Goal: Task Accomplishment & Management: Manage account settings

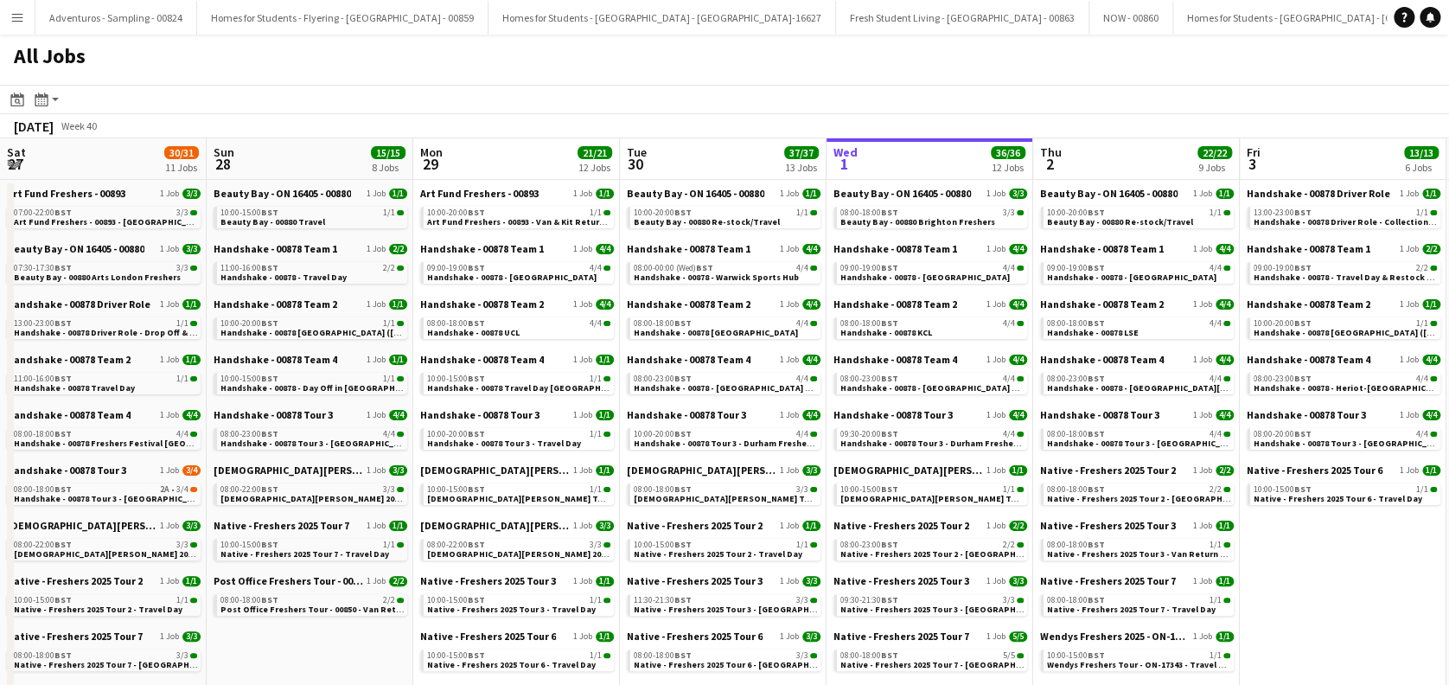
scroll to position [0, 413]
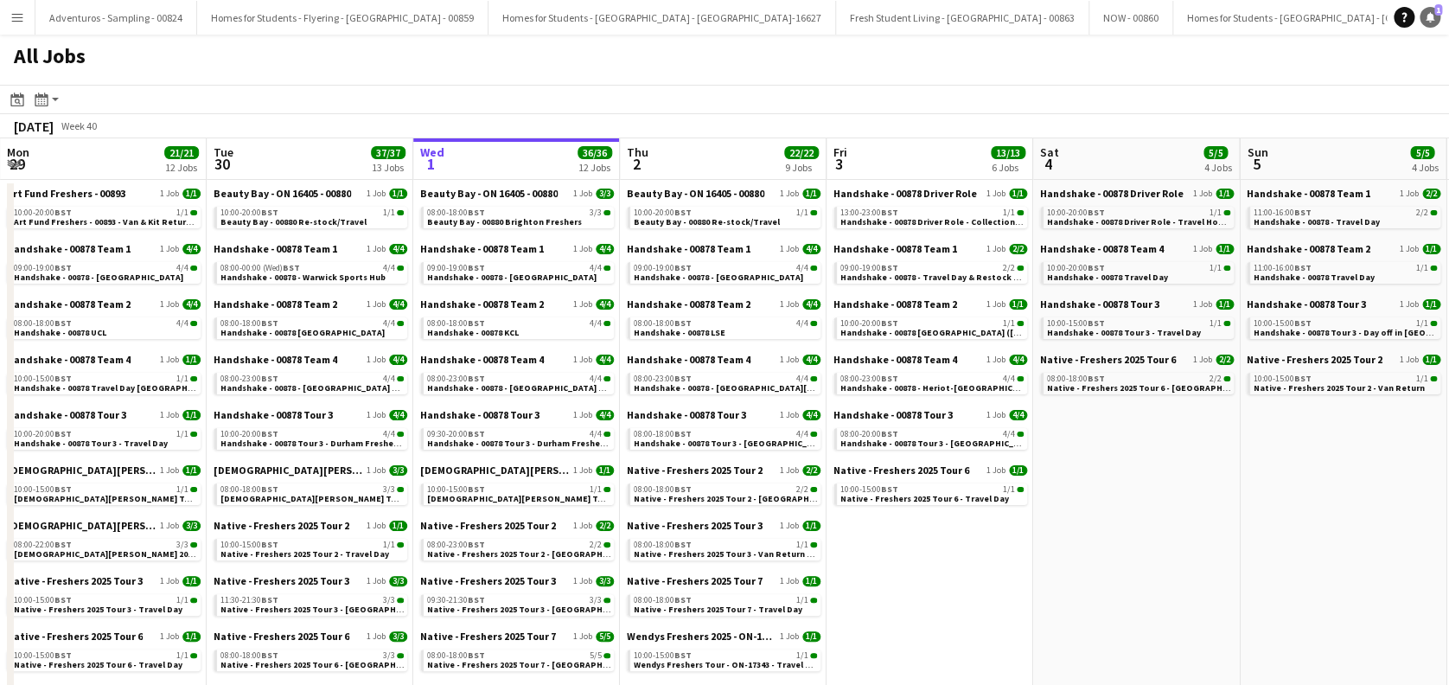
click at [1430, 14] on icon at bounding box center [1430, 16] width 9 height 9
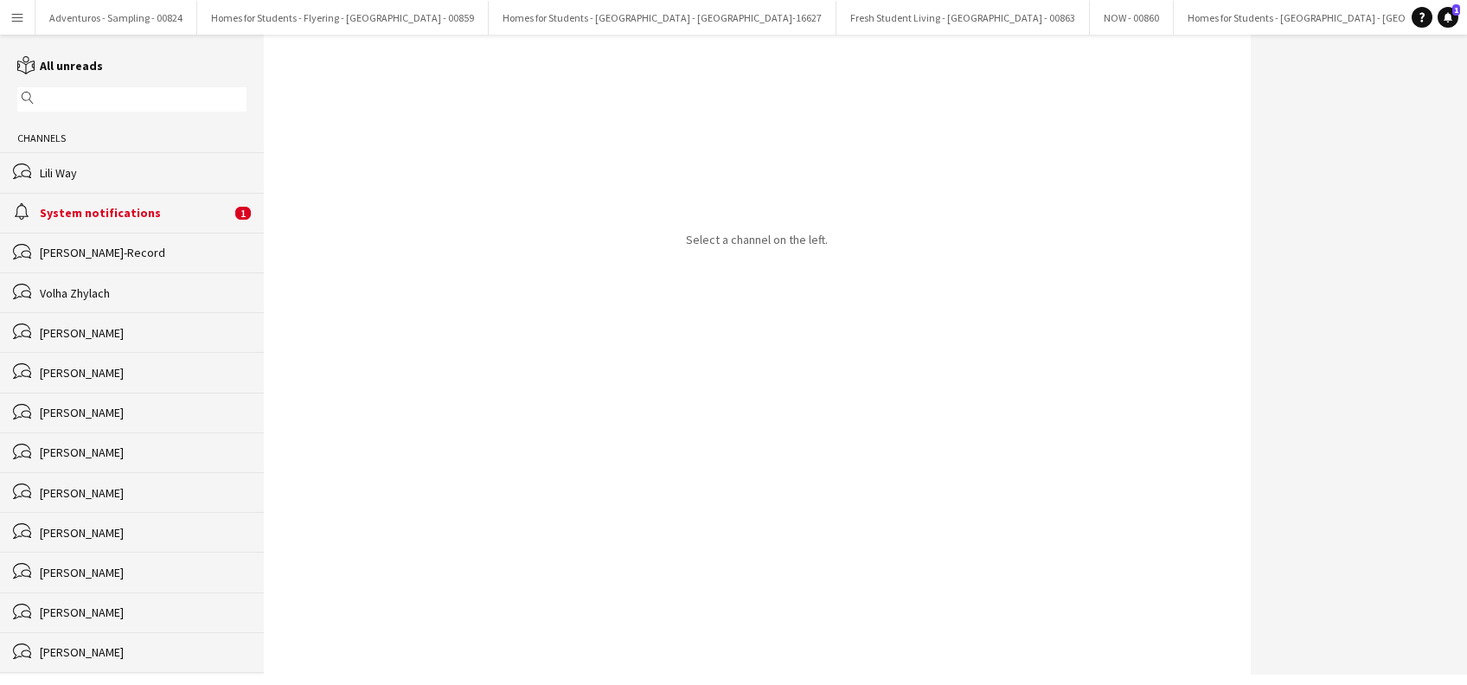
click at [127, 209] on div "System notifications" at bounding box center [135, 213] width 191 height 16
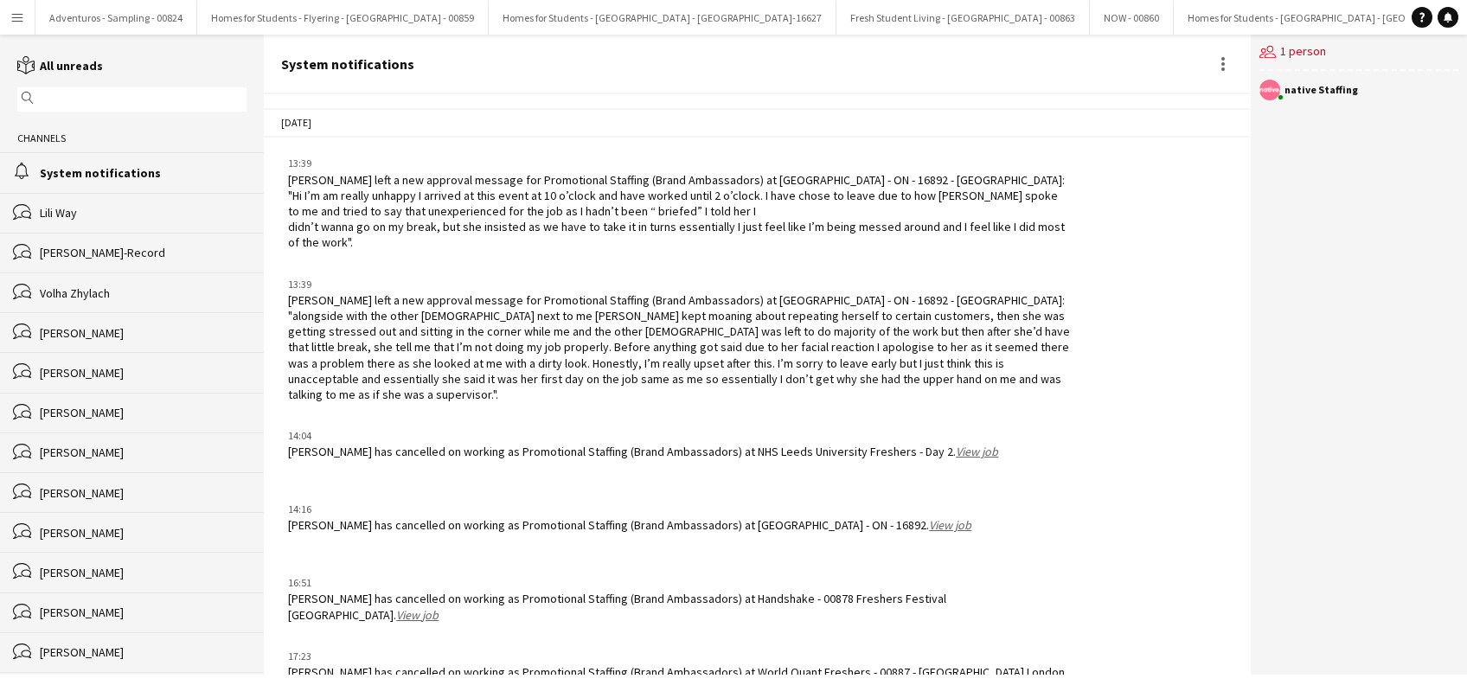
scroll to position [2079, 0]
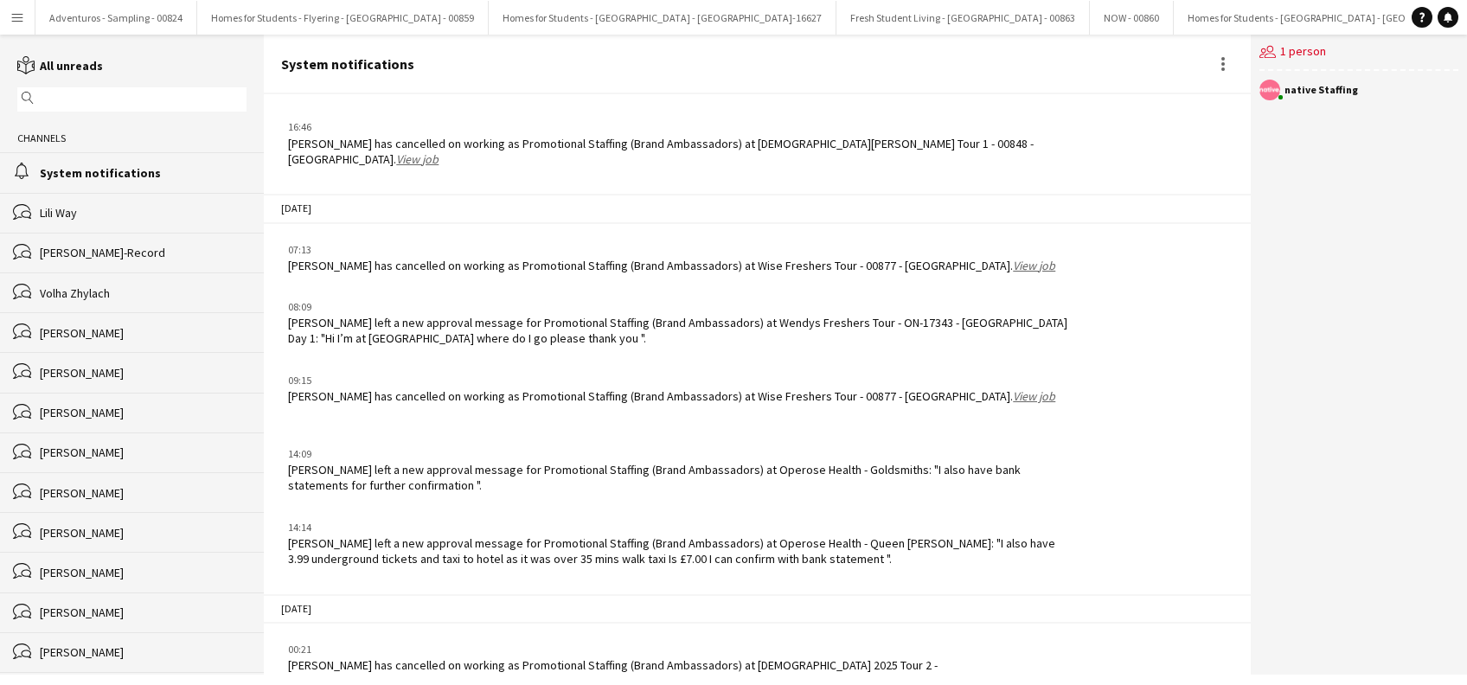
click at [438, 674] on link "View job" at bounding box center [417, 682] width 42 height 16
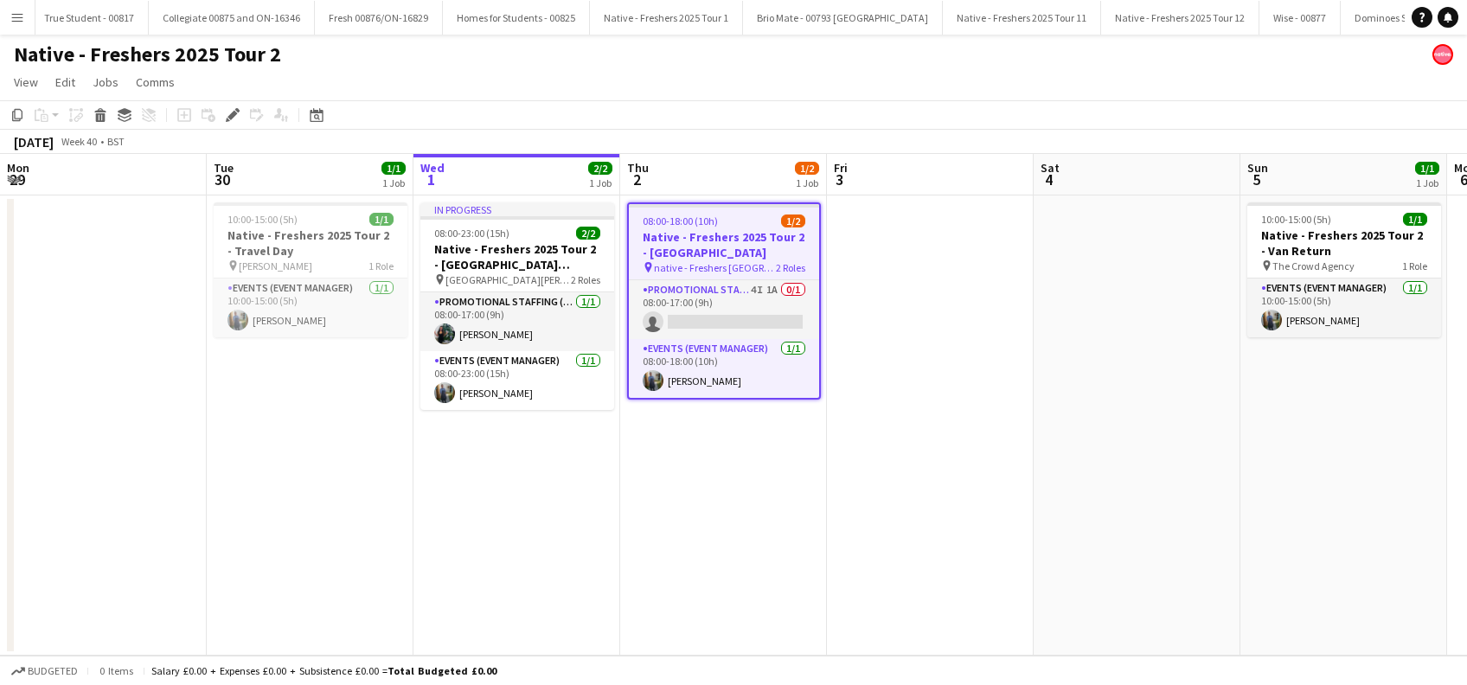
scroll to position [0, 595]
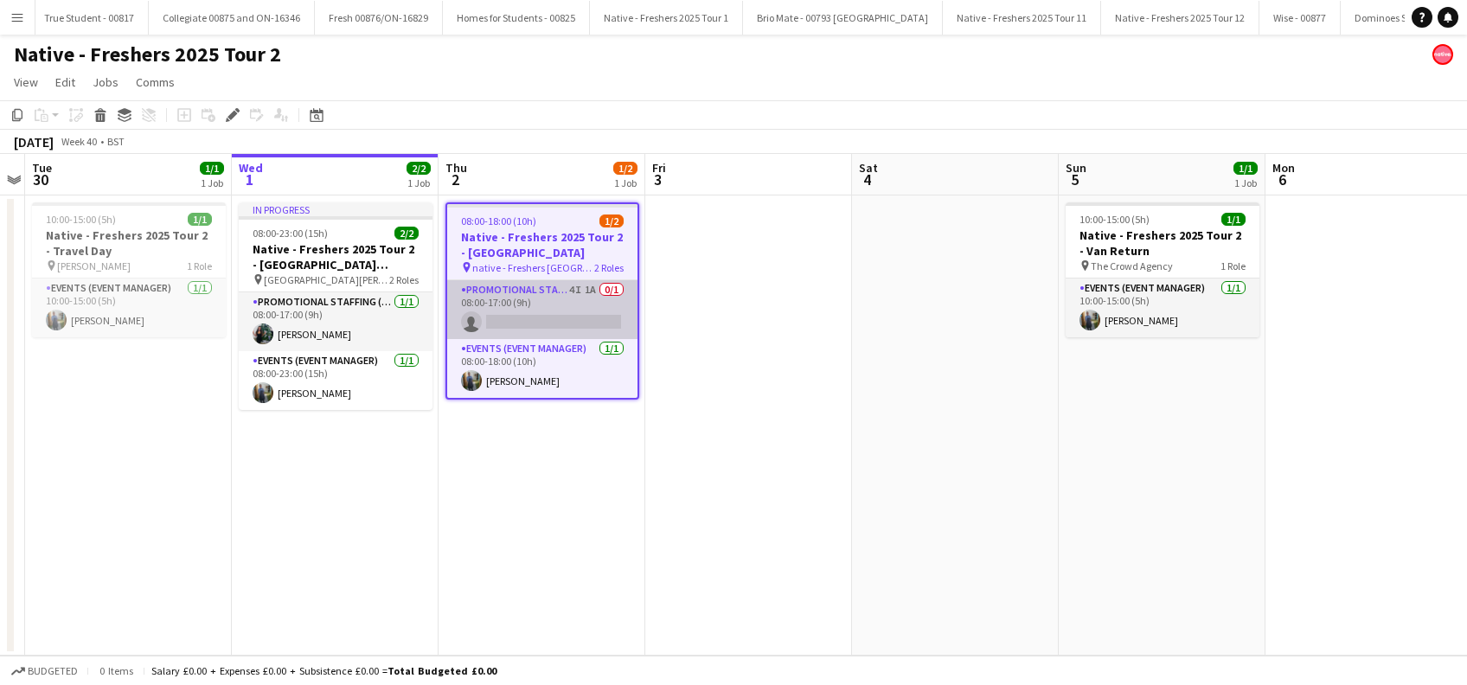
click at [582, 311] on app-card-role "Promotional Staffing (Brand Ambassadors) 4I 1A 0/1 08:00-17:00 (9h) single-neut…" at bounding box center [542, 309] width 190 height 59
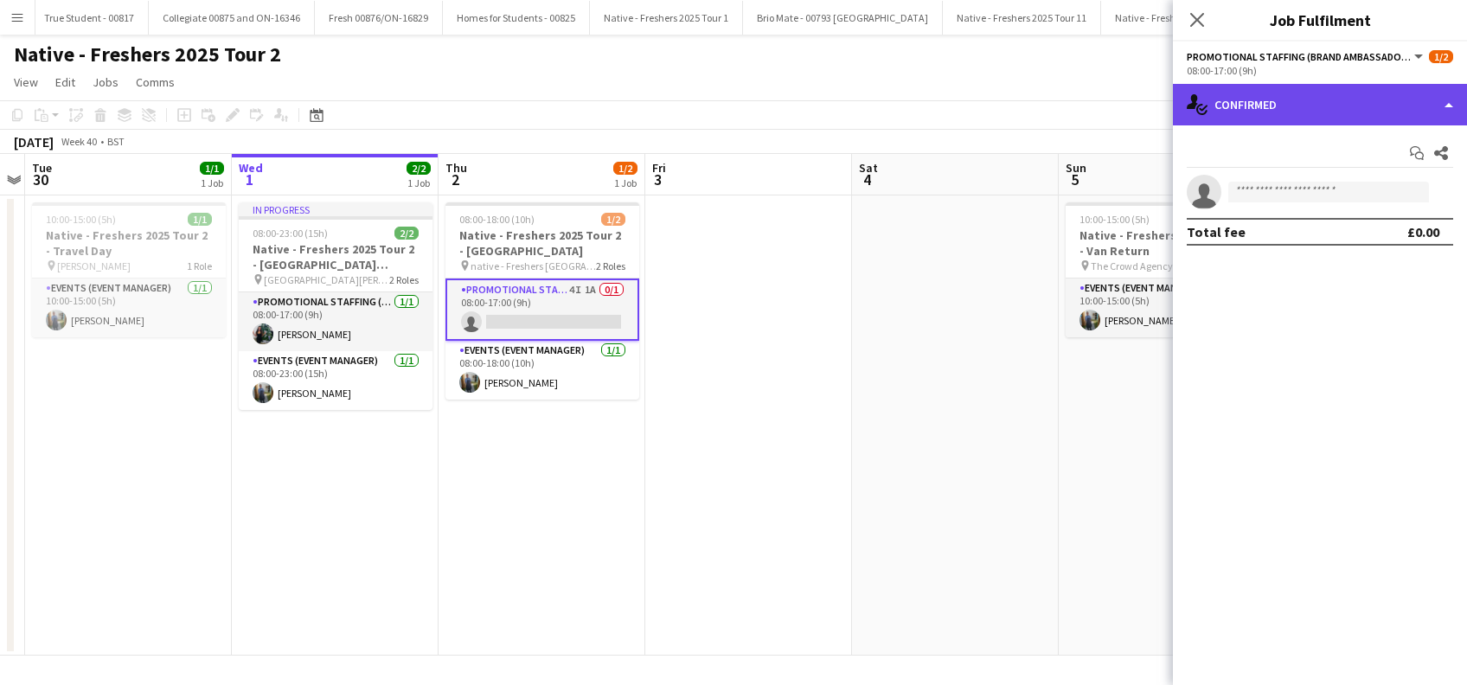
click at [1328, 109] on div "single-neutral-actions-check-2 Confirmed" at bounding box center [1320, 105] width 294 height 42
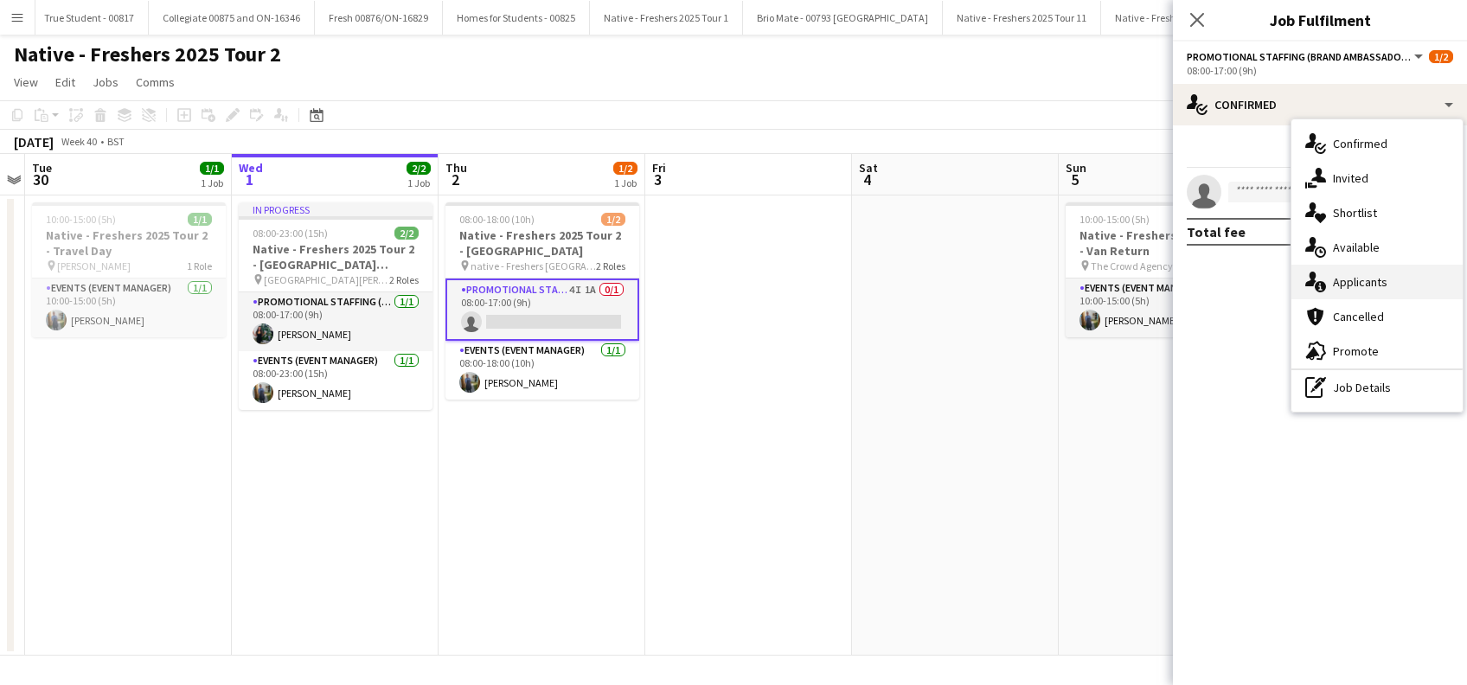
click at [1371, 285] on span "Applicants" at bounding box center [1360, 282] width 54 height 16
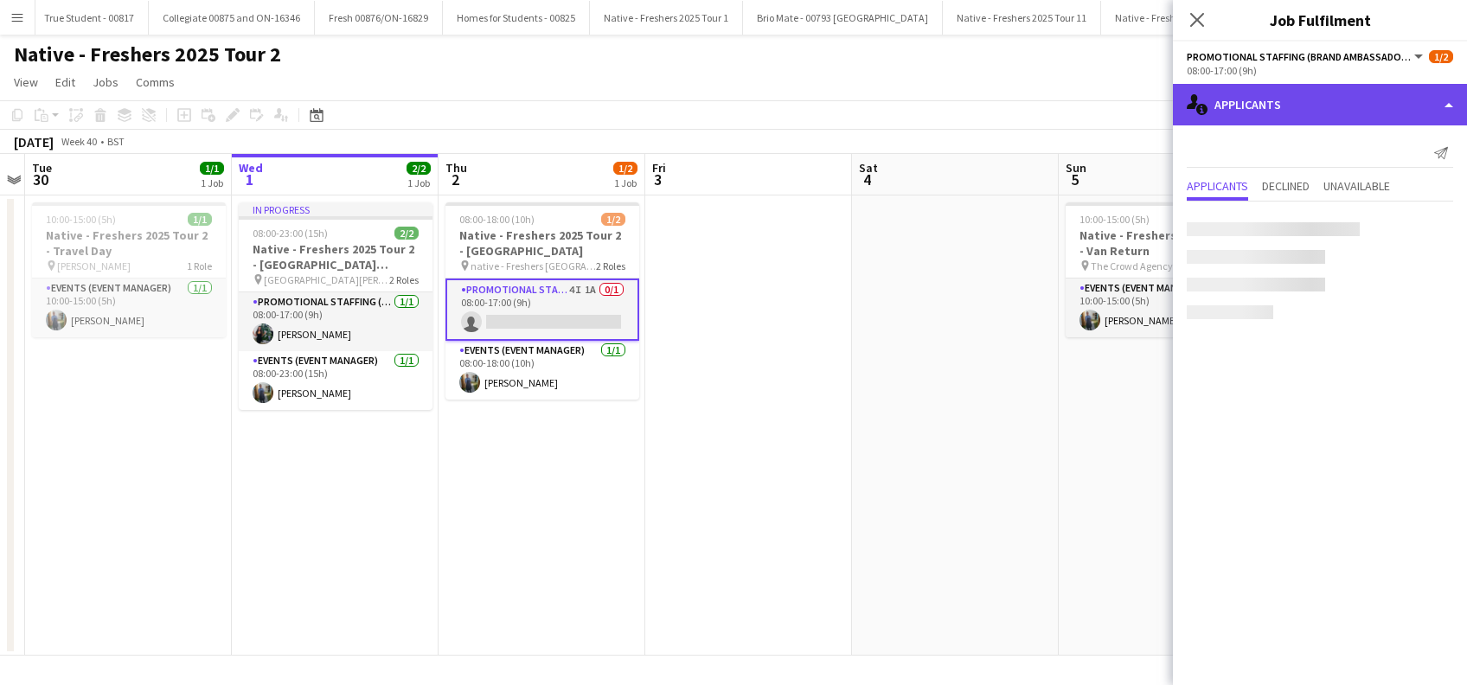
click at [1307, 113] on div "single-neutral-actions-information Applicants" at bounding box center [1320, 105] width 294 height 42
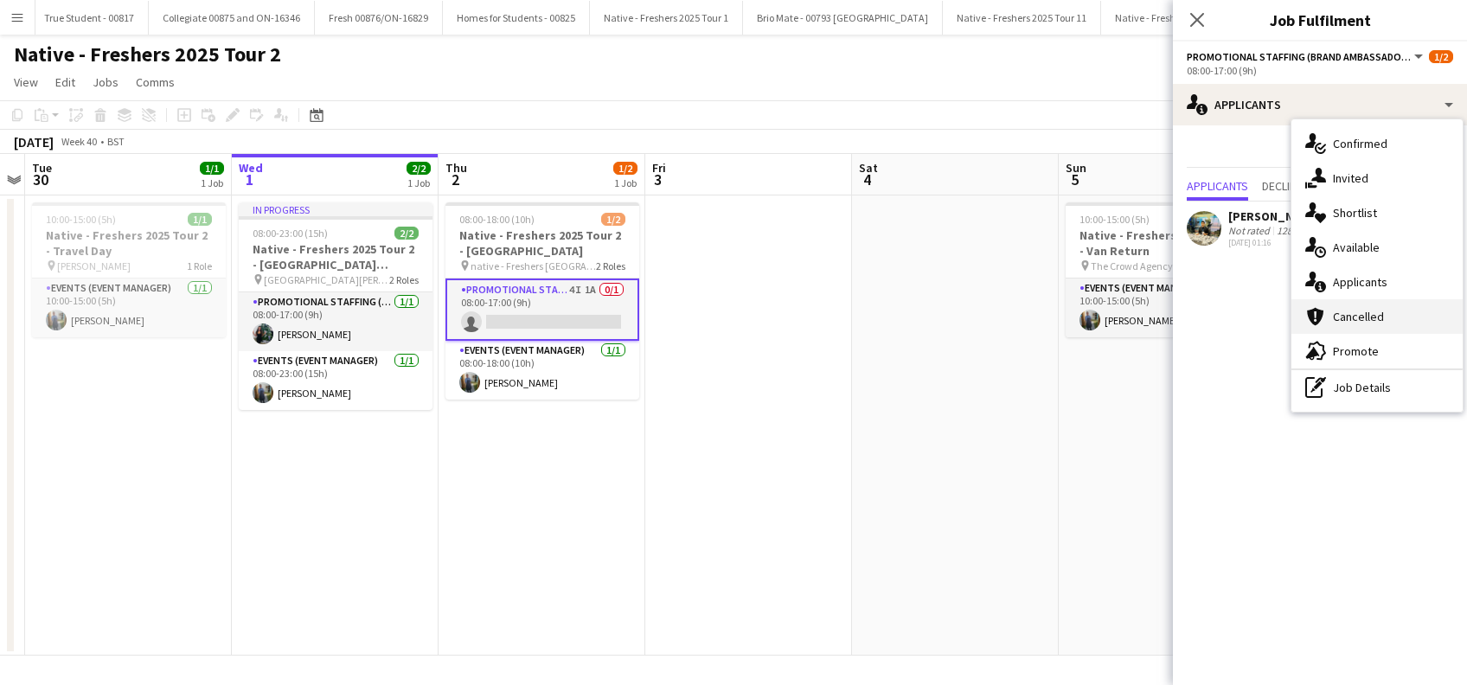
click at [1366, 323] on span "Cancelled" at bounding box center [1358, 317] width 51 height 16
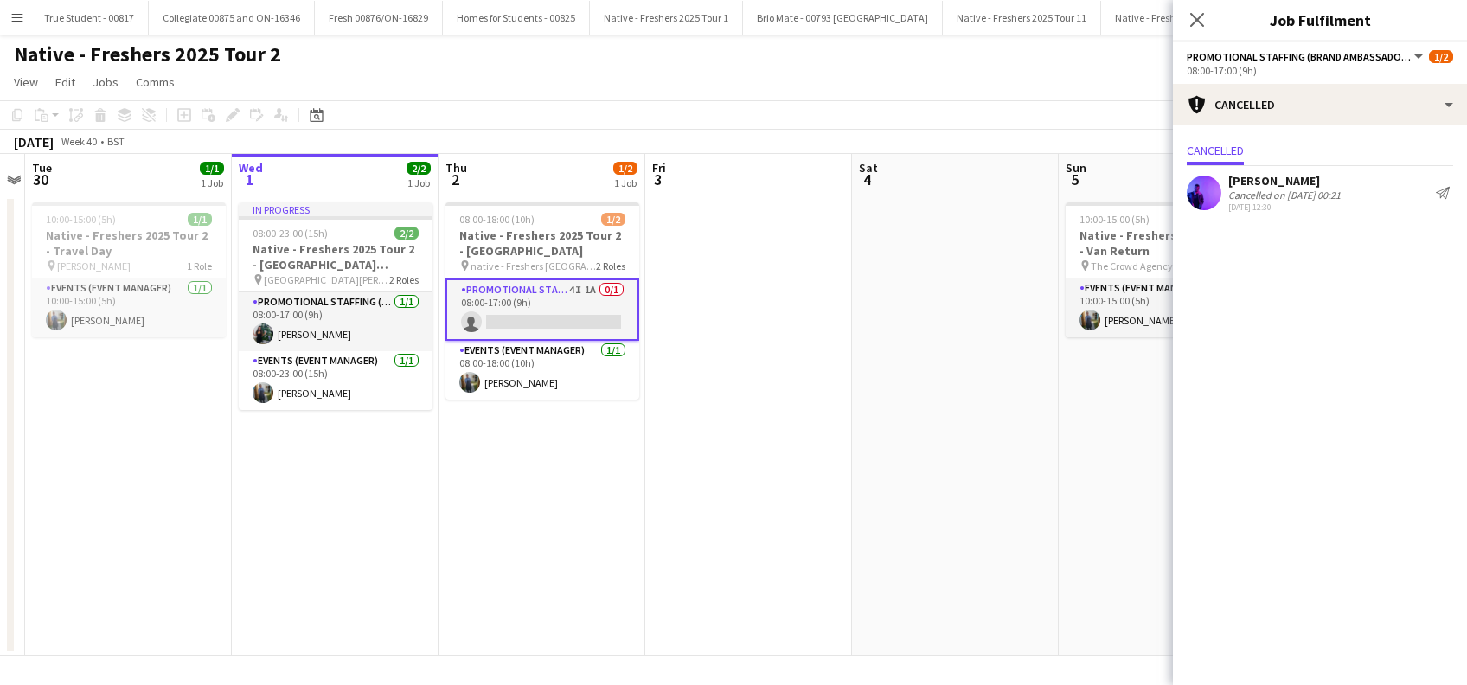
click at [1276, 177] on div "[PERSON_NAME]" at bounding box center [1284, 181] width 112 height 16
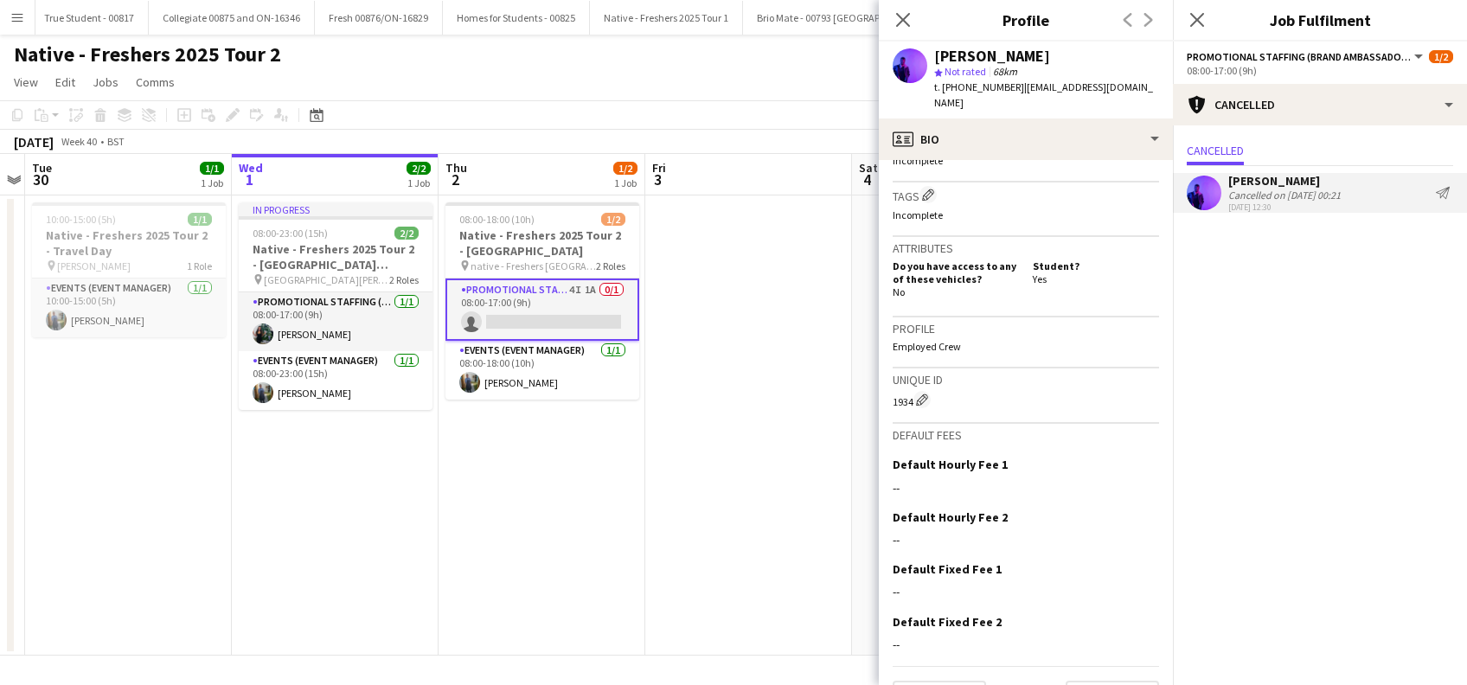
scroll to position [666, 0]
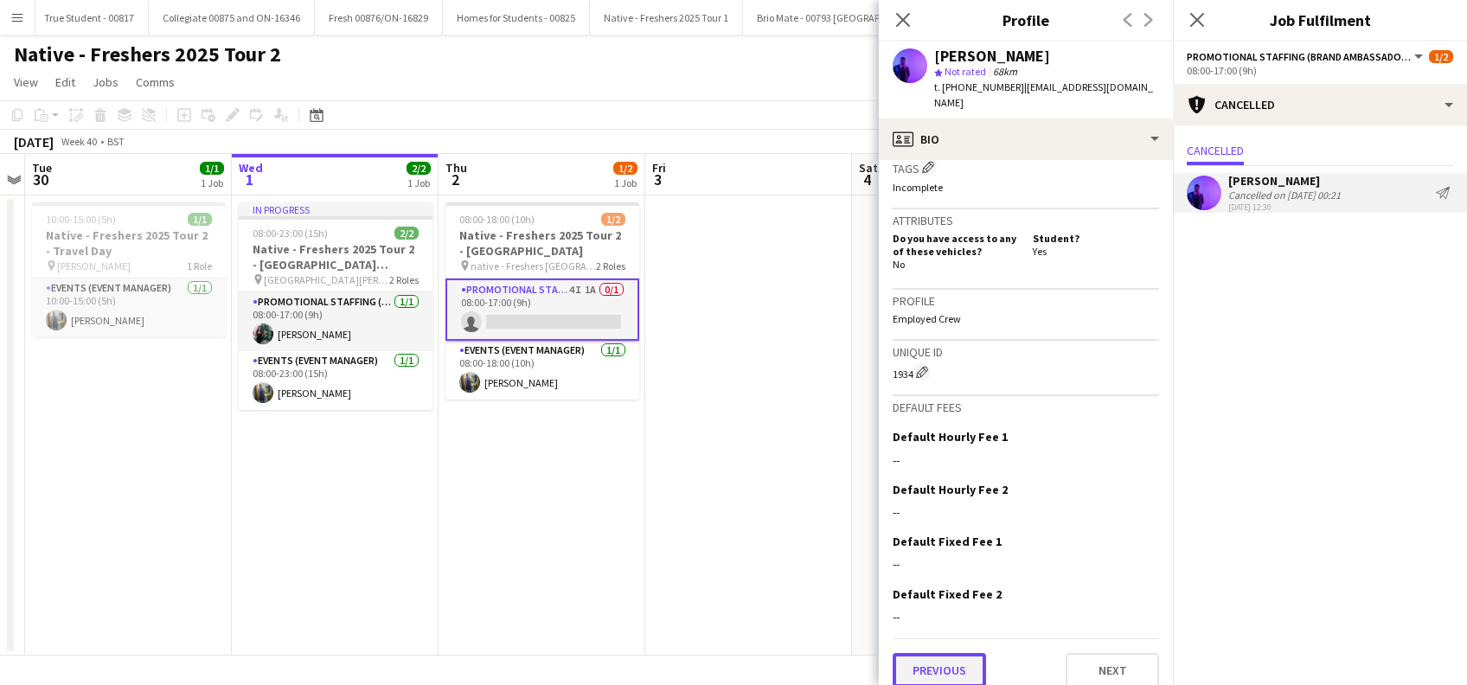
click at [926, 653] on button "Previous" at bounding box center [938, 670] width 93 height 35
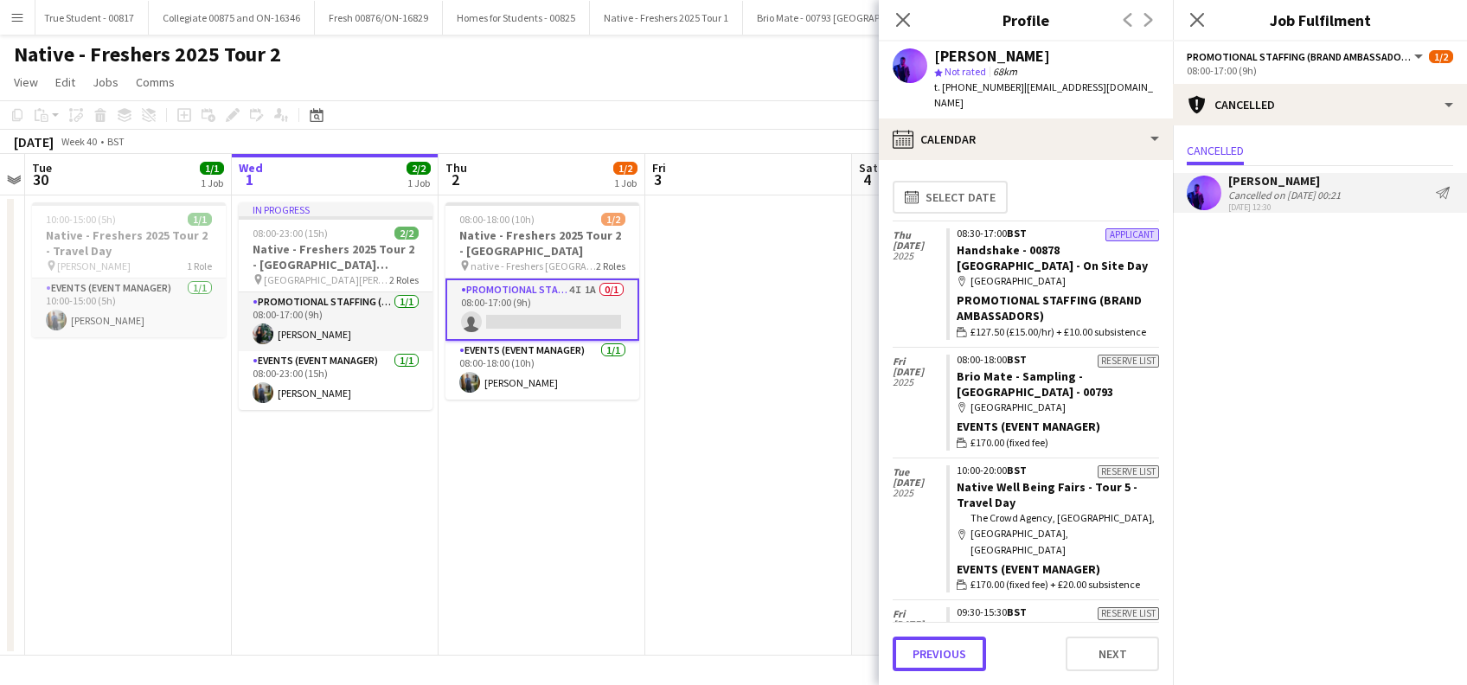
click at [926, 650] on button "Previous" at bounding box center [938, 653] width 93 height 35
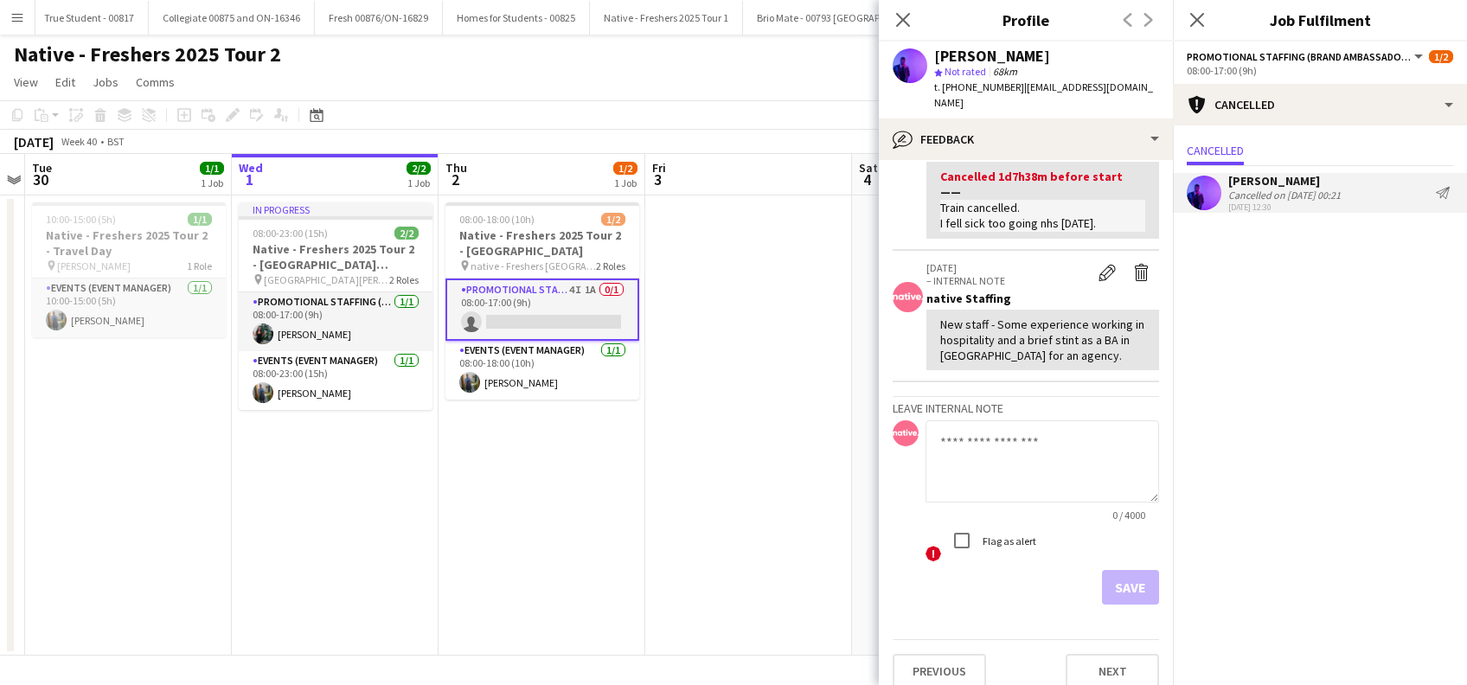
scroll to position [0, 0]
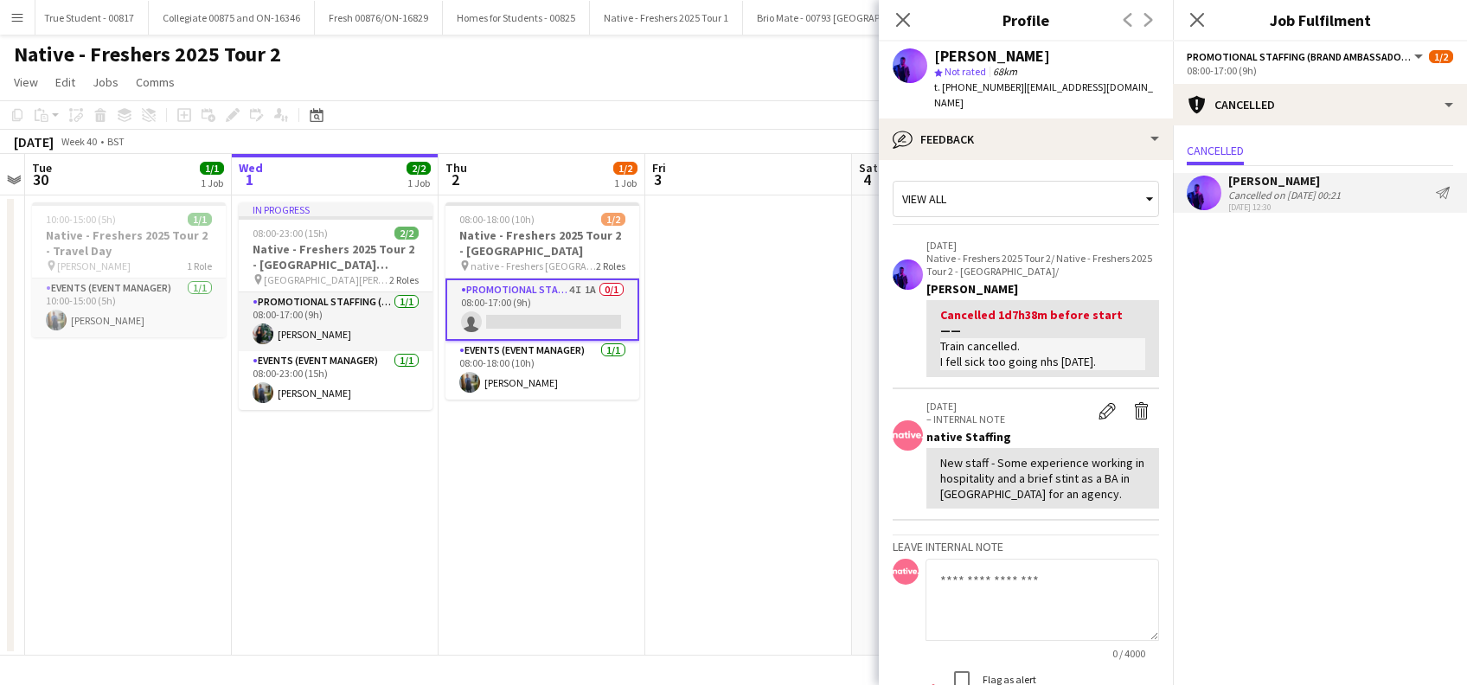
click at [986, 565] on textarea at bounding box center [1041, 600] width 233 height 82
type textarea "**********"
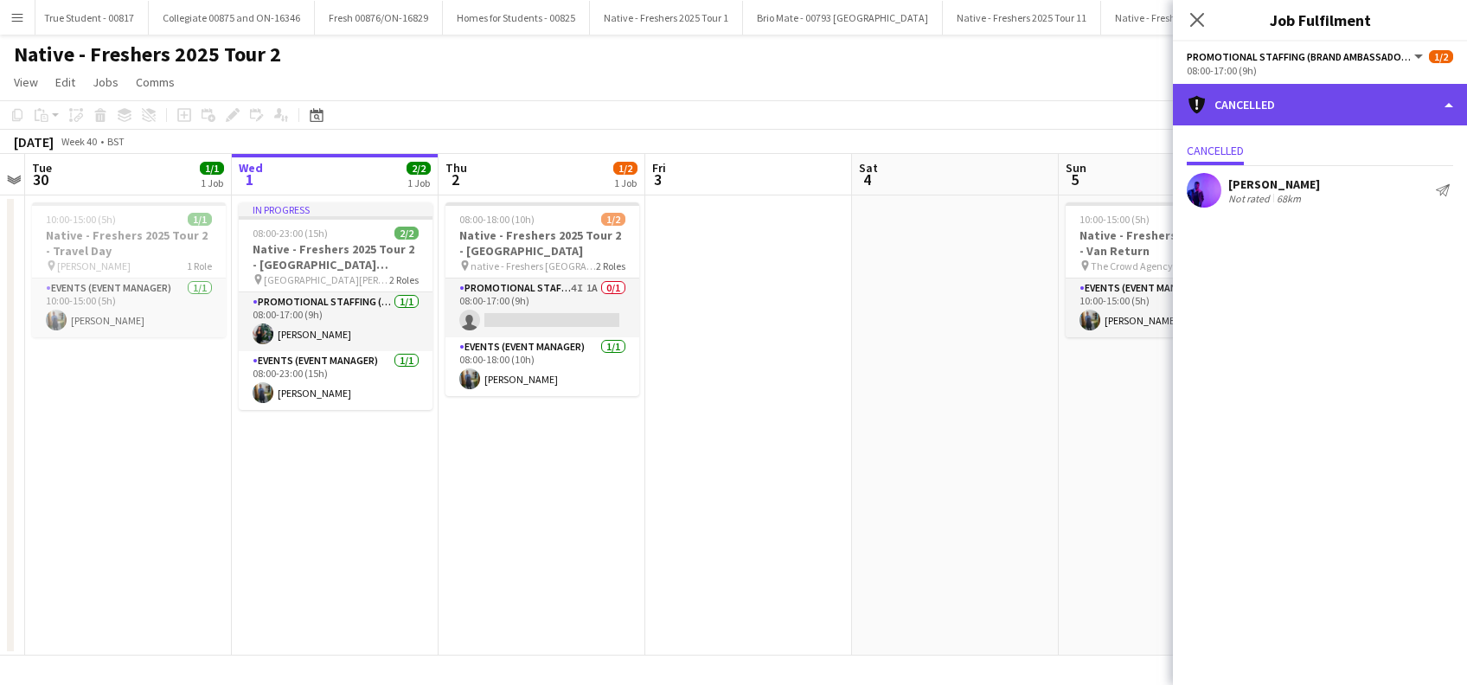
click at [1313, 104] on div "cancellation Cancelled" at bounding box center [1320, 105] width 294 height 42
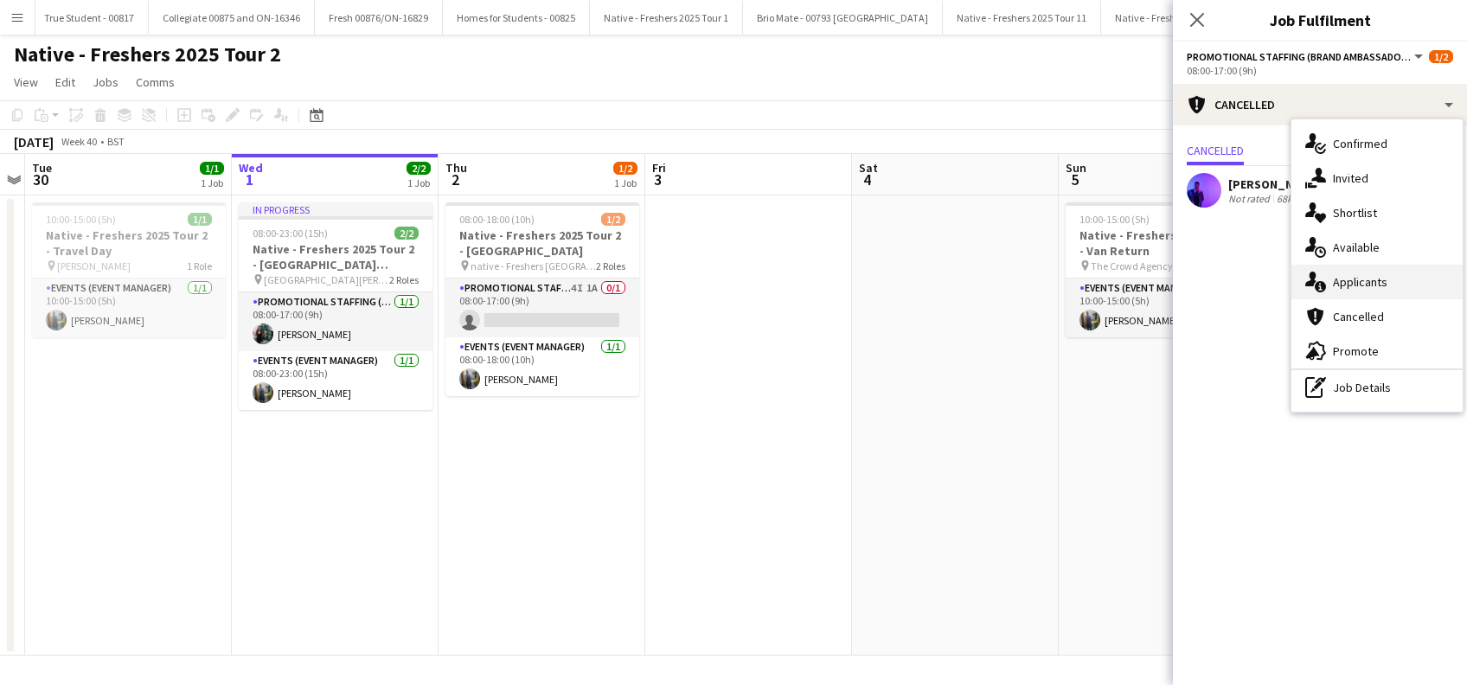
click at [1362, 291] on div "single-neutral-actions-information Applicants" at bounding box center [1376, 282] width 171 height 35
